Goal: Navigation & Orientation: Find specific page/section

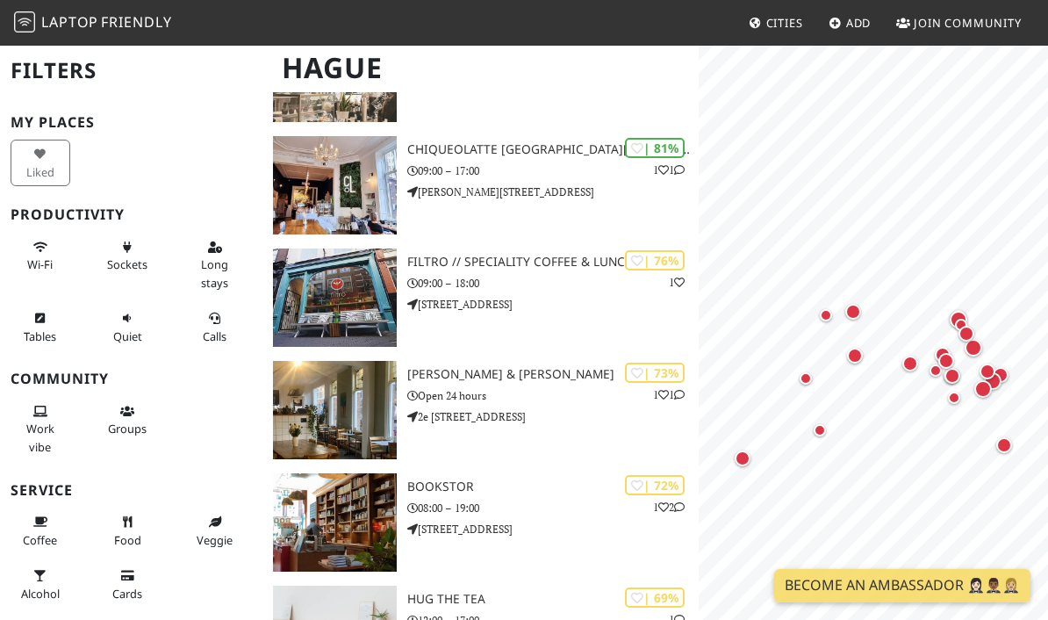
scroll to position [433, 0]
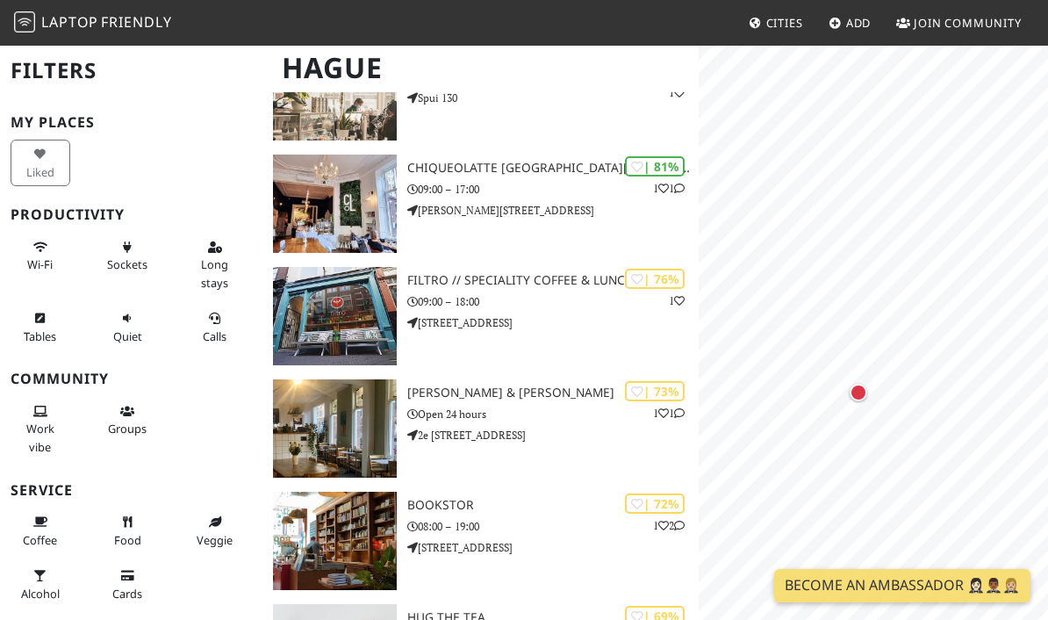
click at [854, 390] on div "Map marker" at bounding box center [859, 393] width 18 height 18
click at [851, 244] on div "Map marker" at bounding box center [852, 250] width 16 height 16
click at [942, 355] on div "Map marker" at bounding box center [940, 358] width 12 height 12
click at [851, 240] on div "Map marker" at bounding box center [853, 243] width 16 height 16
click at [865, 282] on div "Map marker" at bounding box center [867, 282] width 18 height 18
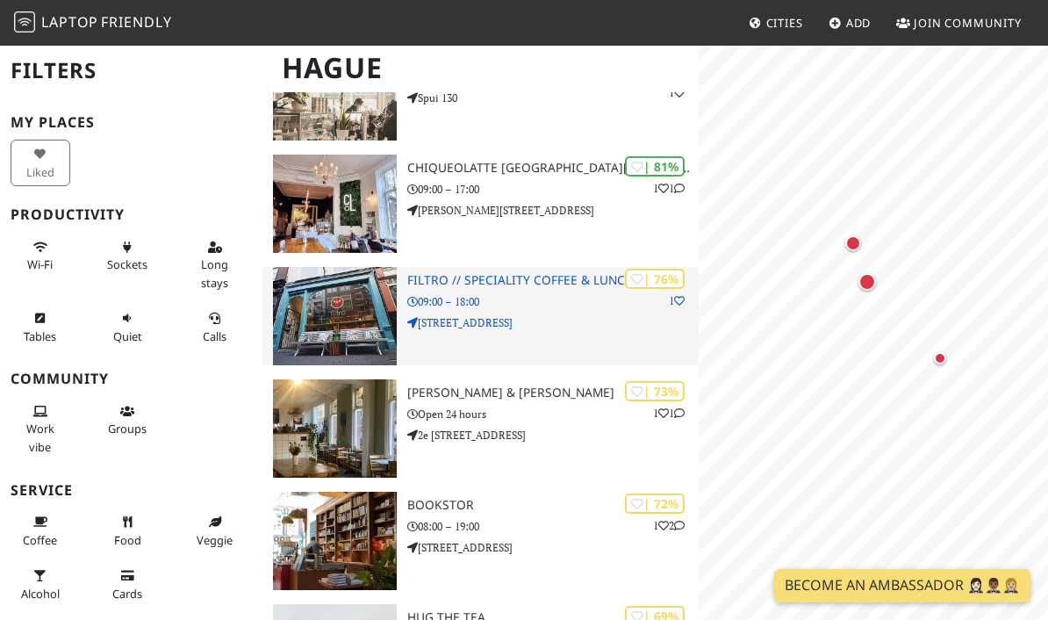
scroll to position [0, 0]
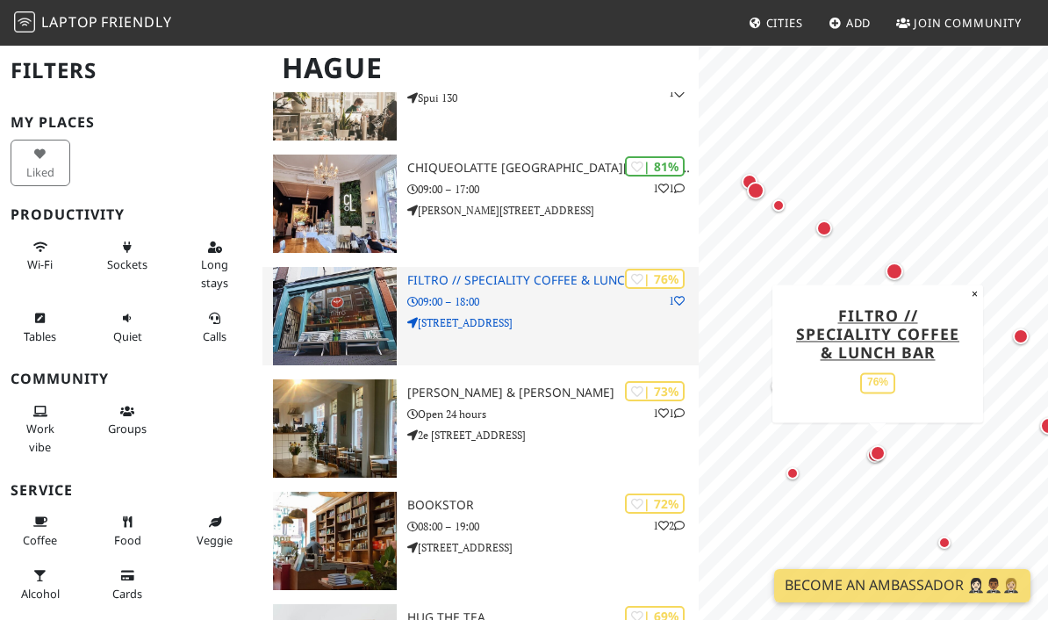
click at [451, 280] on h3 "Filtro // Speciality Coffee & Lunch Bar" at bounding box center [552, 280] width 291 height 15
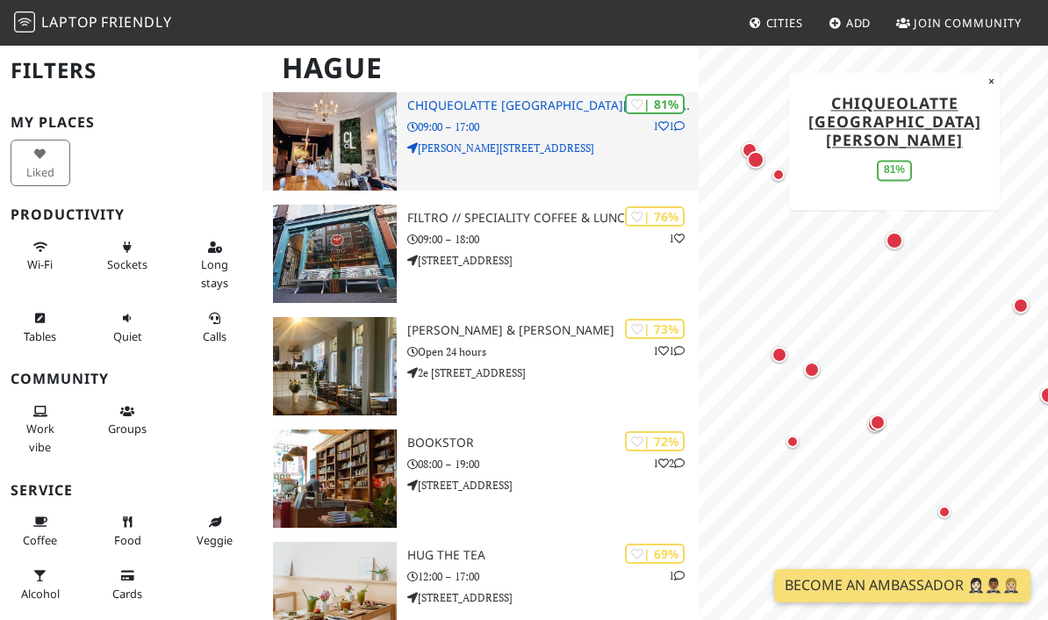
click at [470, 126] on p "09:00 – 17:00" at bounding box center [552, 126] width 291 height 17
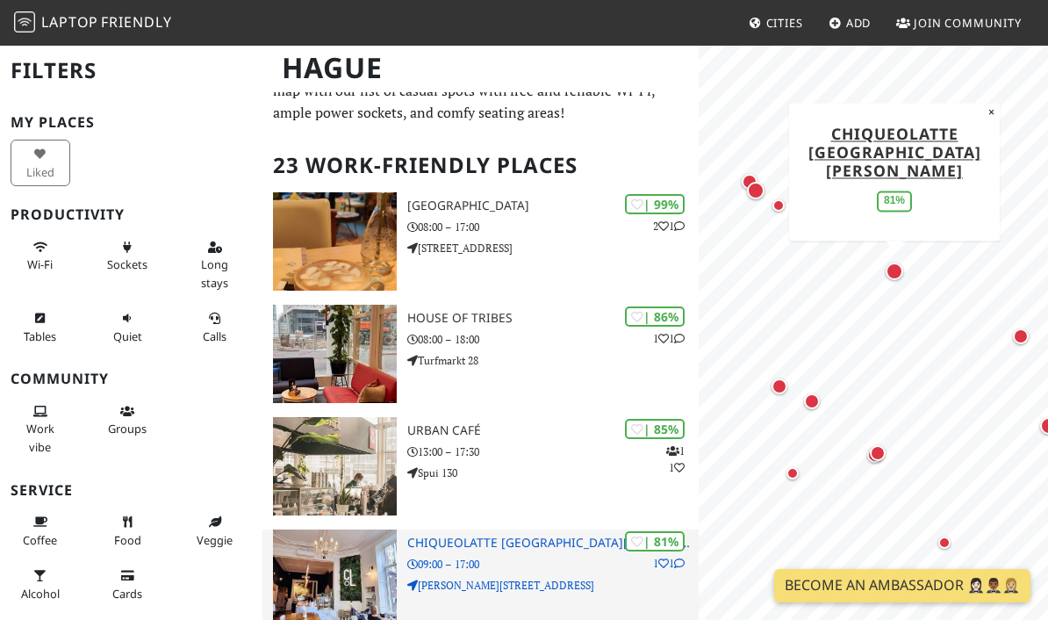
scroll to position [48, 0]
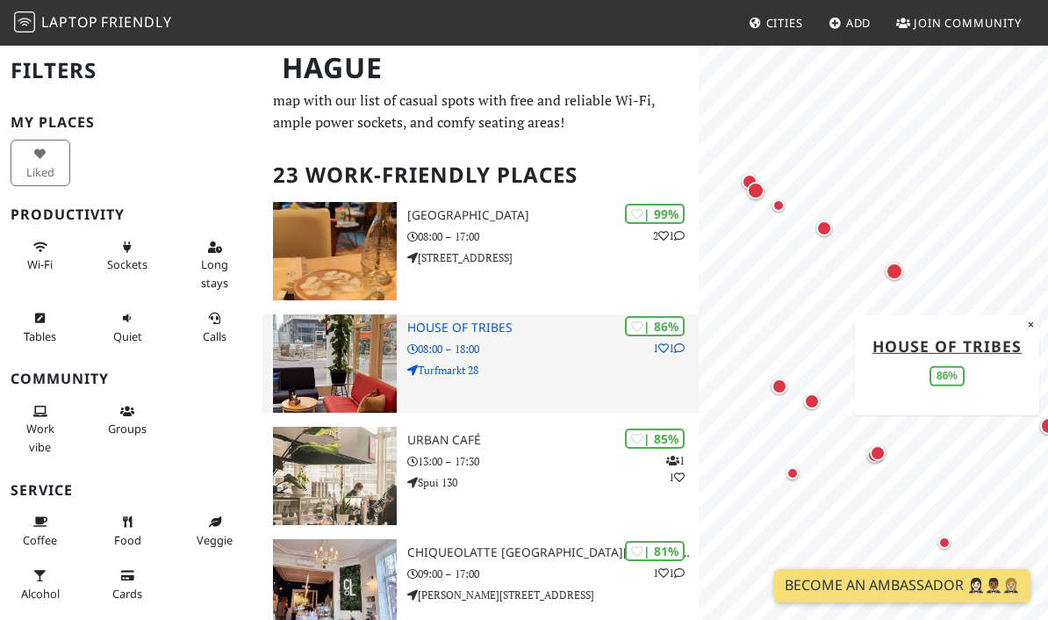
click at [520, 346] on p "08:00 – 18:00" at bounding box center [552, 349] width 291 height 17
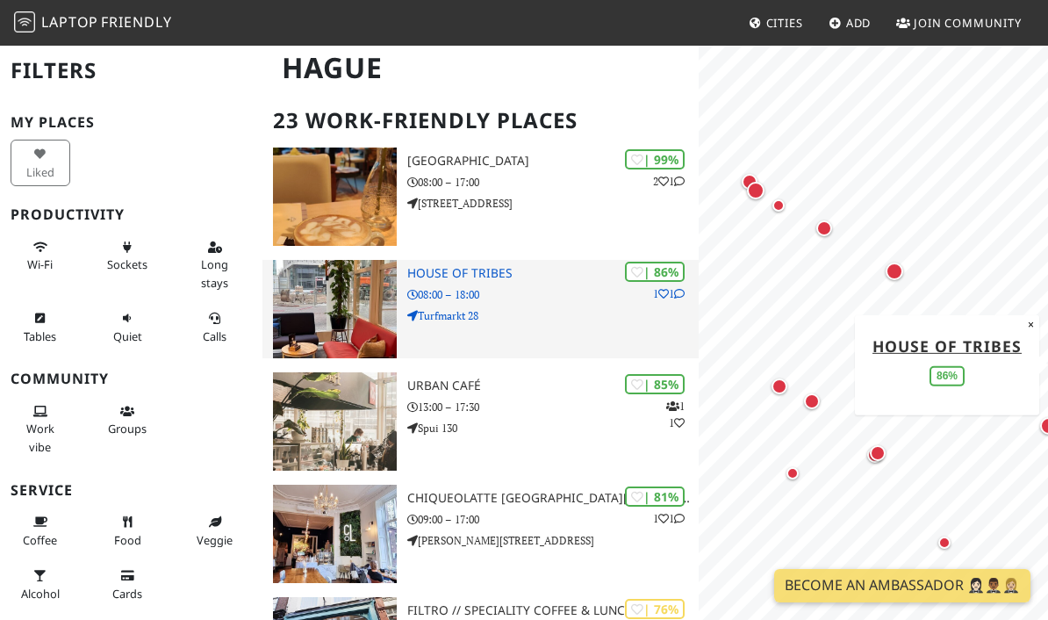
scroll to position [89, 0]
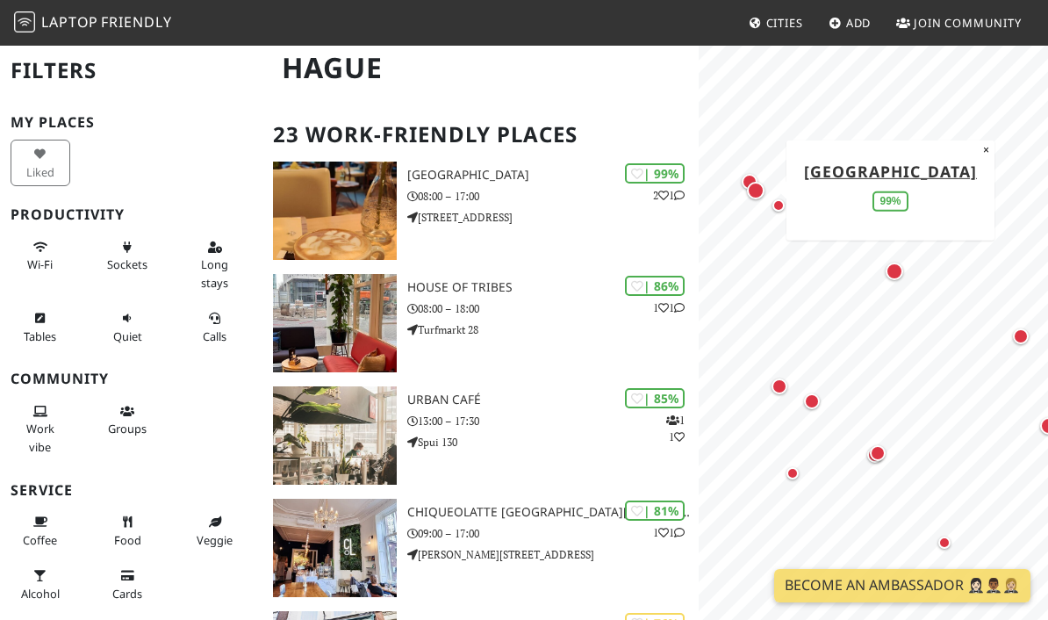
click at [892, 265] on div "Map marker" at bounding box center [895, 271] width 18 height 18
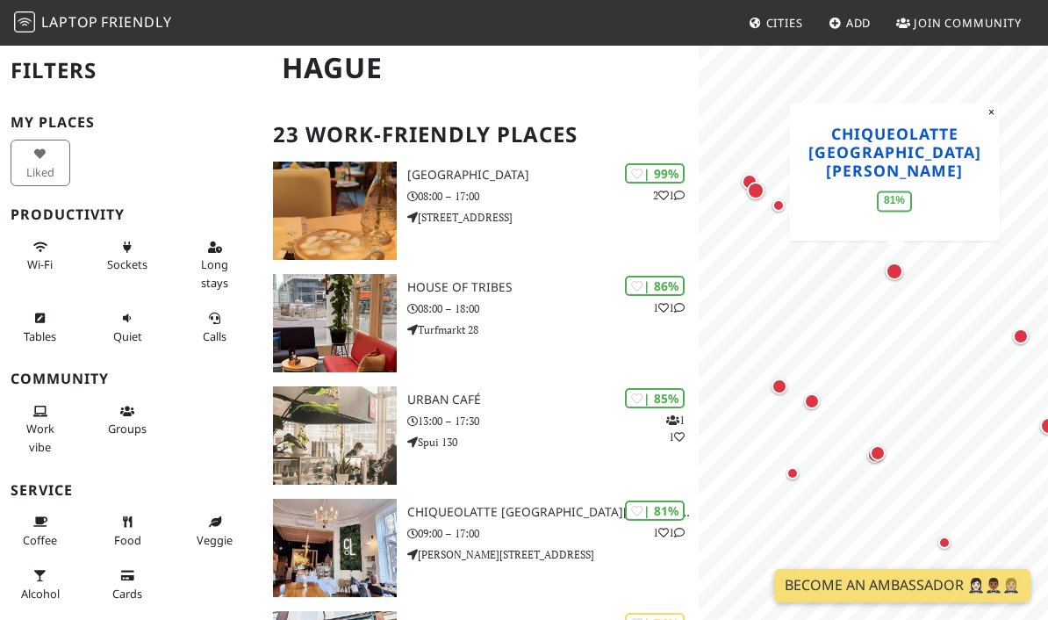
click at [899, 142] on link "Chiqueolatte Den Haag" at bounding box center [894, 152] width 173 height 58
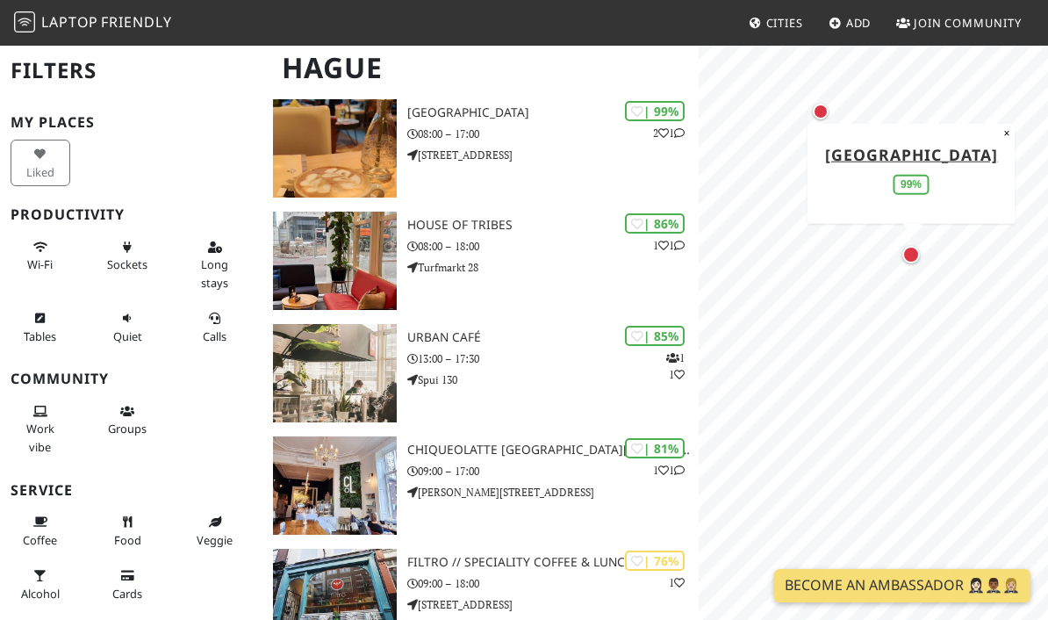
click at [916, 254] on div "Map marker" at bounding box center [911, 255] width 18 height 18
click at [912, 163] on link "[GEOGRAPHIC_DATA]" at bounding box center [911, 153] width 173 height 21
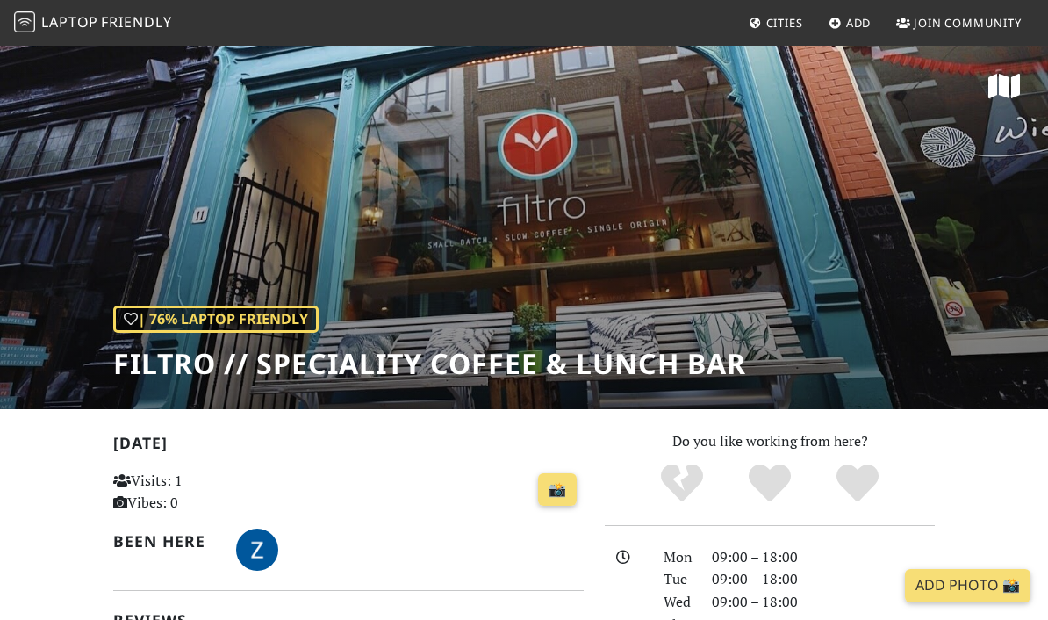
click at [650, 195] on div "| 76% Laptop Friendly Filtro // Speciality Coffee & Lunch Bar" at bounding box center [524, 226] width 1048 height 365
click at [711, 205] on div "| 76% Laptop Friendly Filtro // Speciality Coffee & Lunch Bar" at bounding box center [524, 226] width 1048 height 365
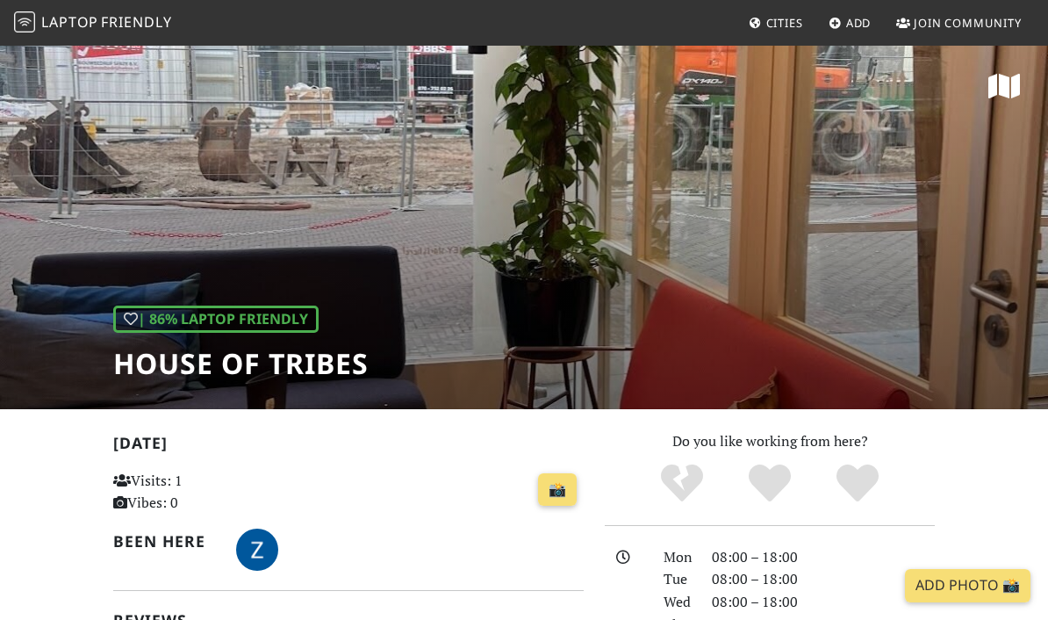
click at [711, 226] on div "| 86% Laptop Friendly House of Tribes" at bounding box center [524, 226] width 1048 height 365
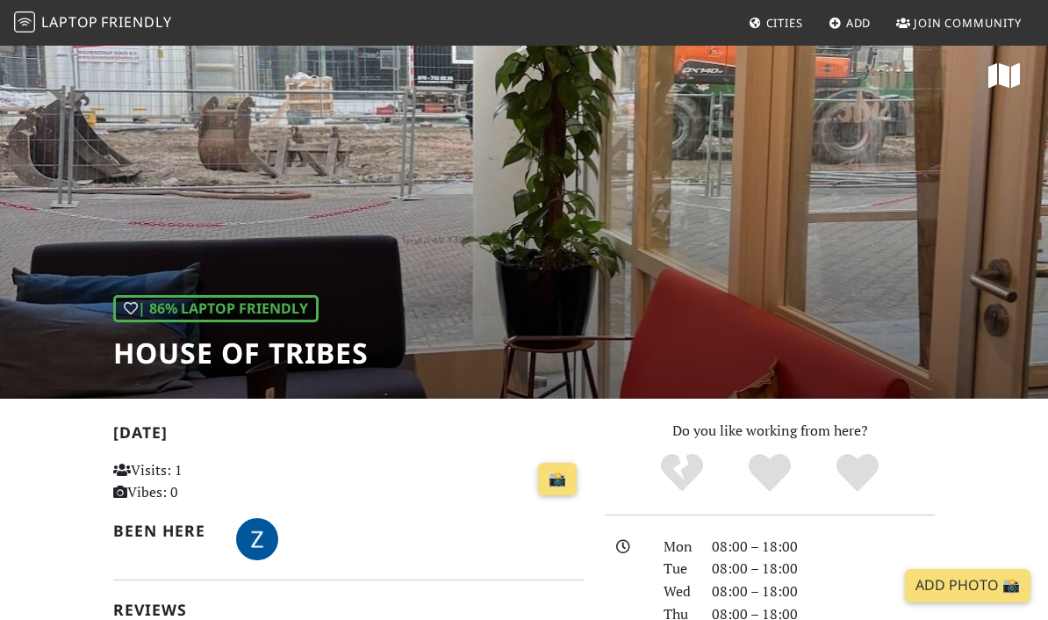
scroll to position [12, 0]
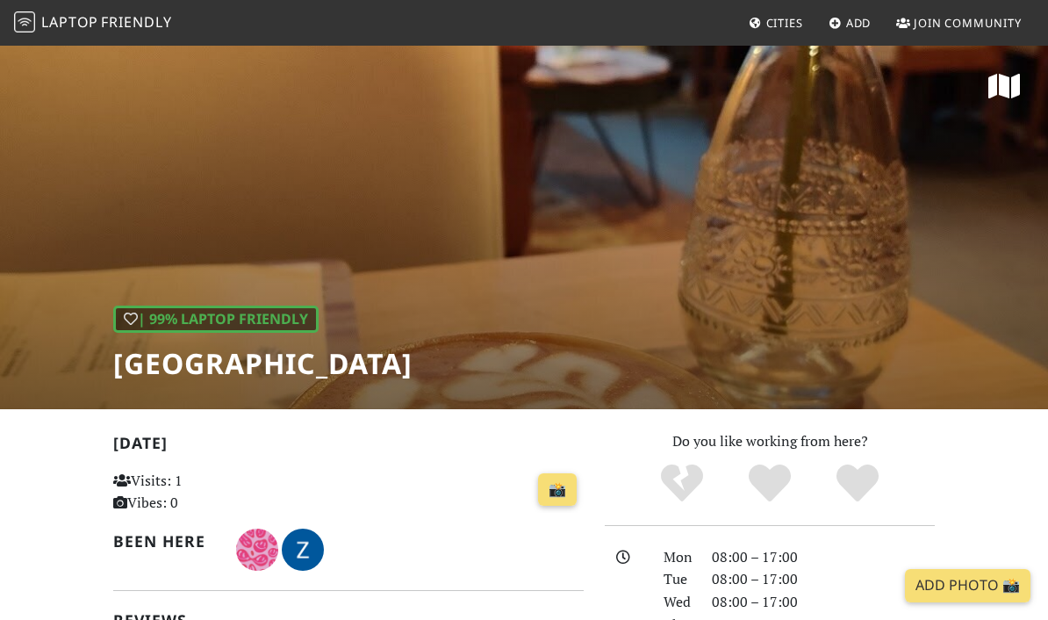
click at [878, 248] on div "| 99% Laptop Friendly [GEOGRAPHIC_DATA]" at bounding box center [524, 226] width 1048 height 365
